Goal: Navigation & Orientation: Find specific page/section

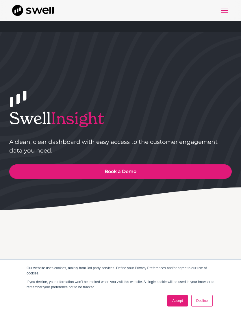
click at [224, 9] on div "menu" at bounding box center [225, 10] width 14 height 14
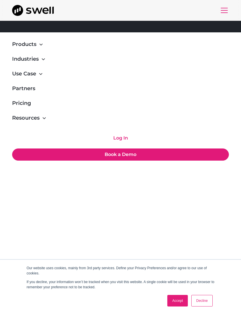
click at [123, 135] on link "Log In" at bounding box center [120, 138] width 217 height 12
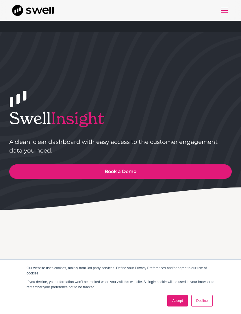
click at [227, 10] on div "menu" at bounding box center [224, 10] width 7 height 1
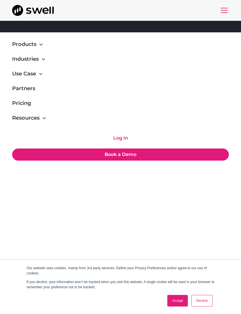
click at [126, 137] on link "Log In" at bounding box center [120, 138] width 217 height 12
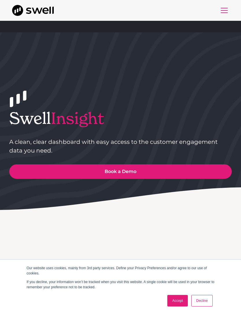
click at [183, 304] on link "Accept" at bounding box center [177, 301] width 21 height 12
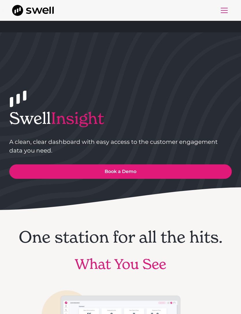
click at [228, 12] on div "menu" at bounding box center [225, 10] width 14 height 14
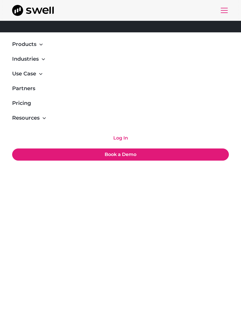
click at [123, 140] on link "Log In" at bounding box center [120, 138] width 217 height 12
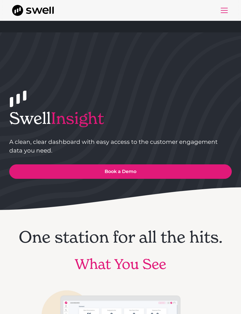
click at [226, 15] on div "menu" at bounding box center [225, 10] width 14 height 14
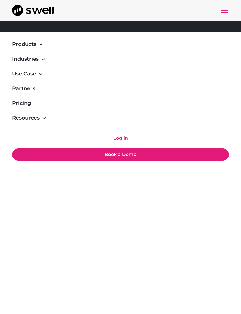
click at [132, 136] on link "Log In" at bounding box center [120, 138] width 217 height 12
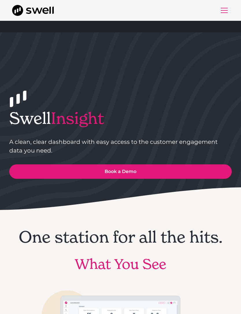
click at [225, 9] on div "menu" at bounding box center [225, 10] width 14 height 14
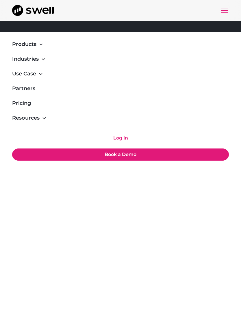
click at [126, 139] on link "Log In" at bounding box center [120, 138] width 217 height 12
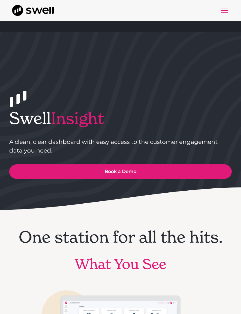
click at [226, 13] on div "menu" at bounding box center [224, 12] width 7 height 1
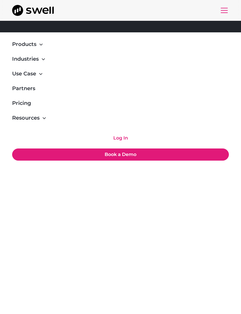
click at [125, 139] on link "Log In" at bounding box center [120, 138] width 217 height 12
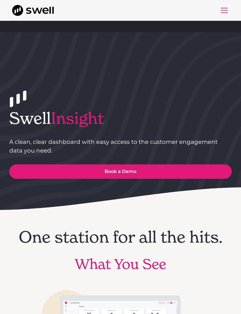
click at [235, 16] on div "Products Online Reputation Management Patient Experience Management Employee Ex…" at bounding box center [120, 10] width 241 height 21
click at [226, 15] on div "menu" at bounding box center [225, 10] width 14 height 14
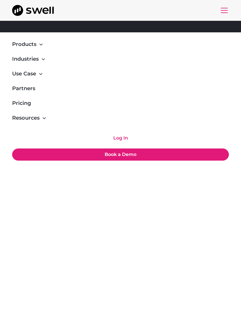
click at [129, 137] on link "Log In" at bounding box center [120, 138] width 217 height 12
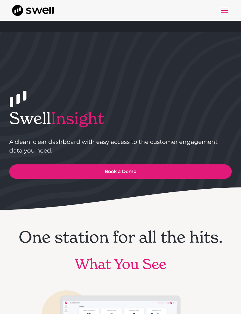
click at [228, 10] on div "menu" at bounding box center [224, 10] width 7 height 1
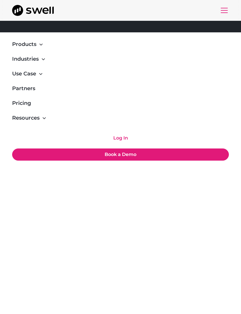
click at [129, 135] on link "Log In" at bounding box center [120, 138] width 217 height 12
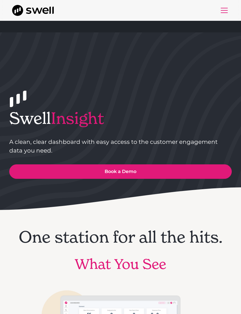
click at [227, 13] on div "menu" at bounding box center [224, 12] width 7 height 1
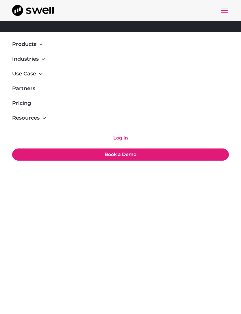
click at [128, 139] on link "Log In" at bounding box center [120, 138] width 217 height 12
